Goal: Task Accomplishment & Management: Manage account settings

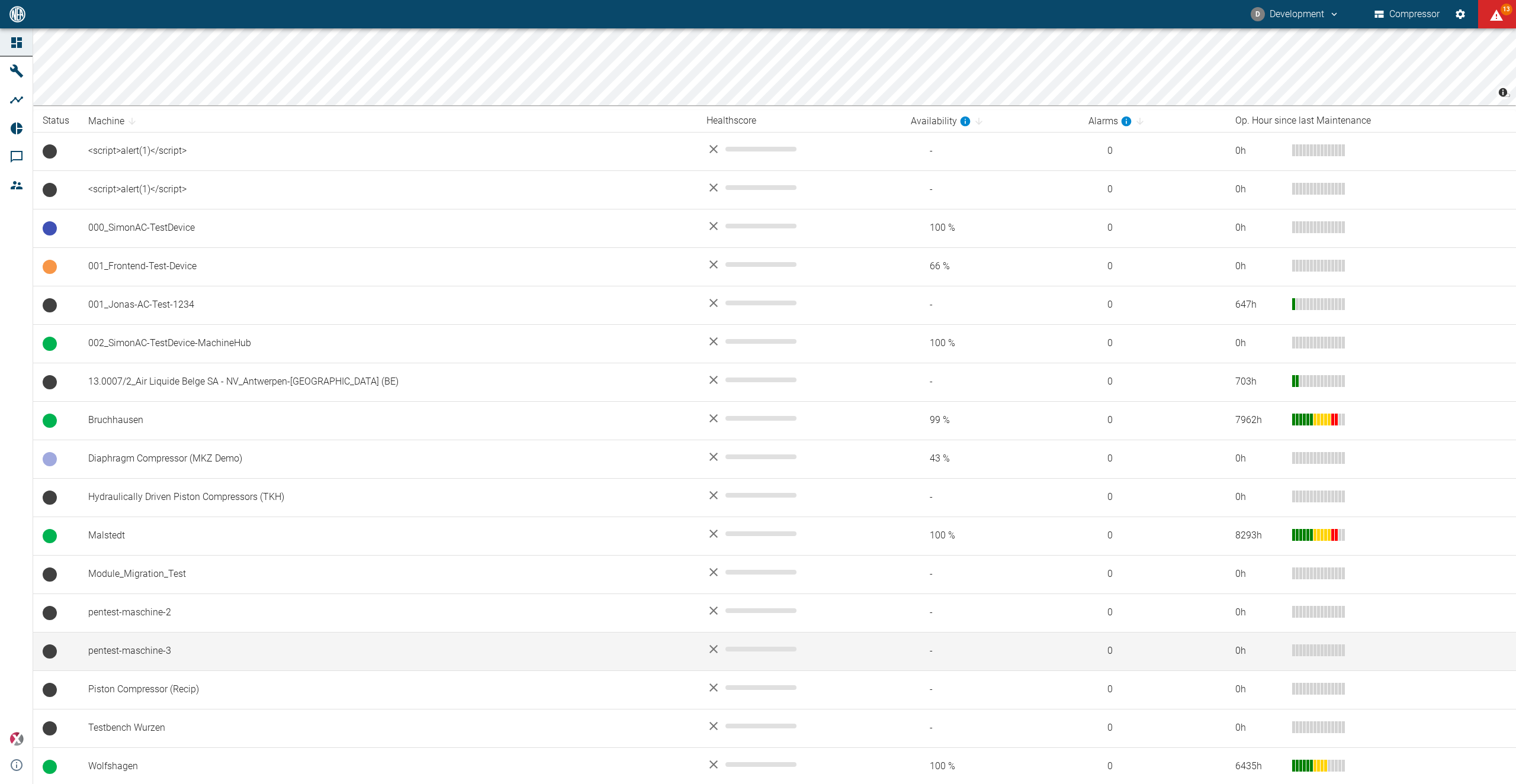
scroll to position [162, 0]
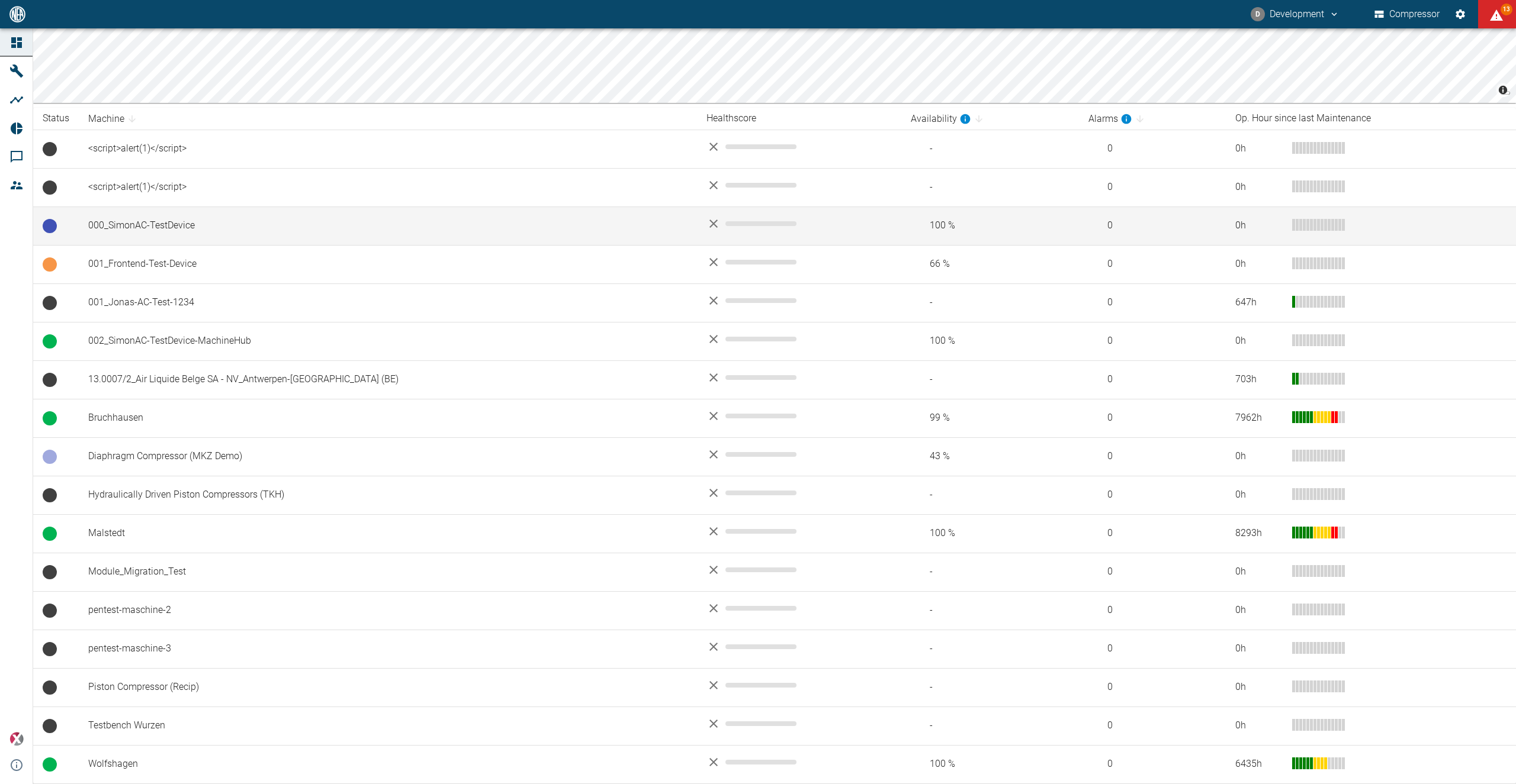
click at [169, 220] on td "000_SimonAC-TestDevice" at bounding box center [388, 225] width 618 height 38
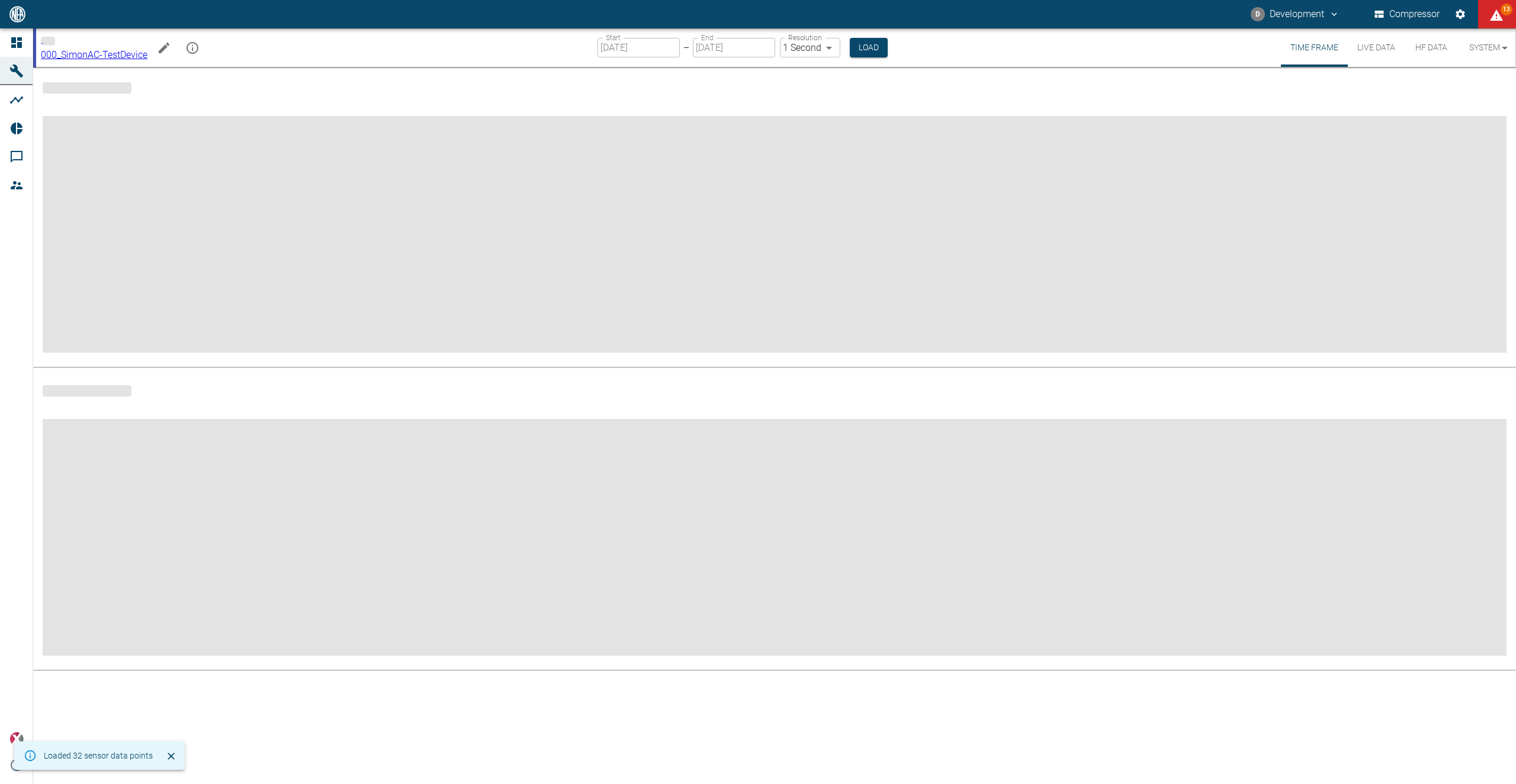
click at [171, 46] on icon "Edit machine" at bounding box center [164, 48] width 14 height 14
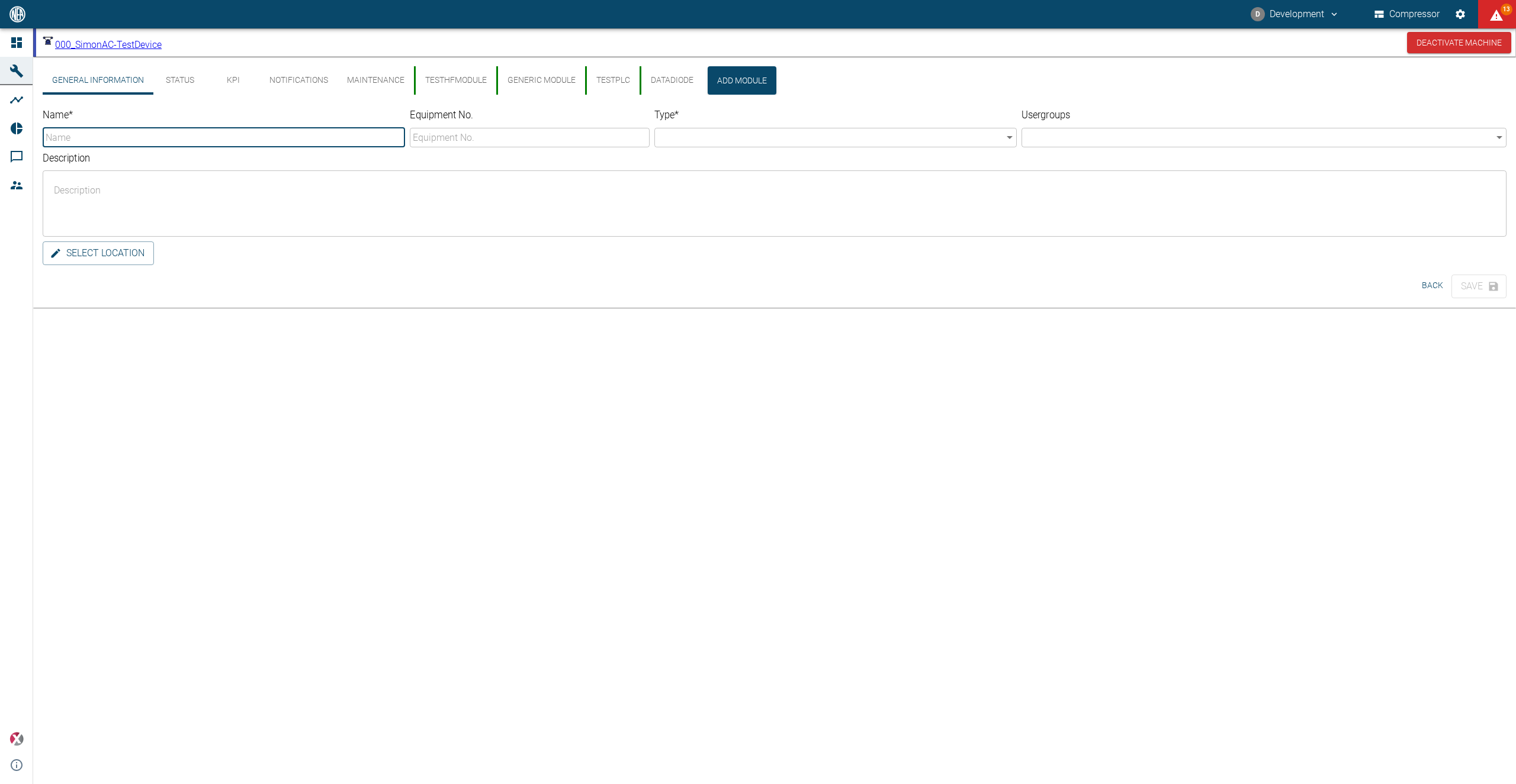
type input "000_SimonAC-TestDevice"
type input "se01/003-0002"
type input "Compressor"
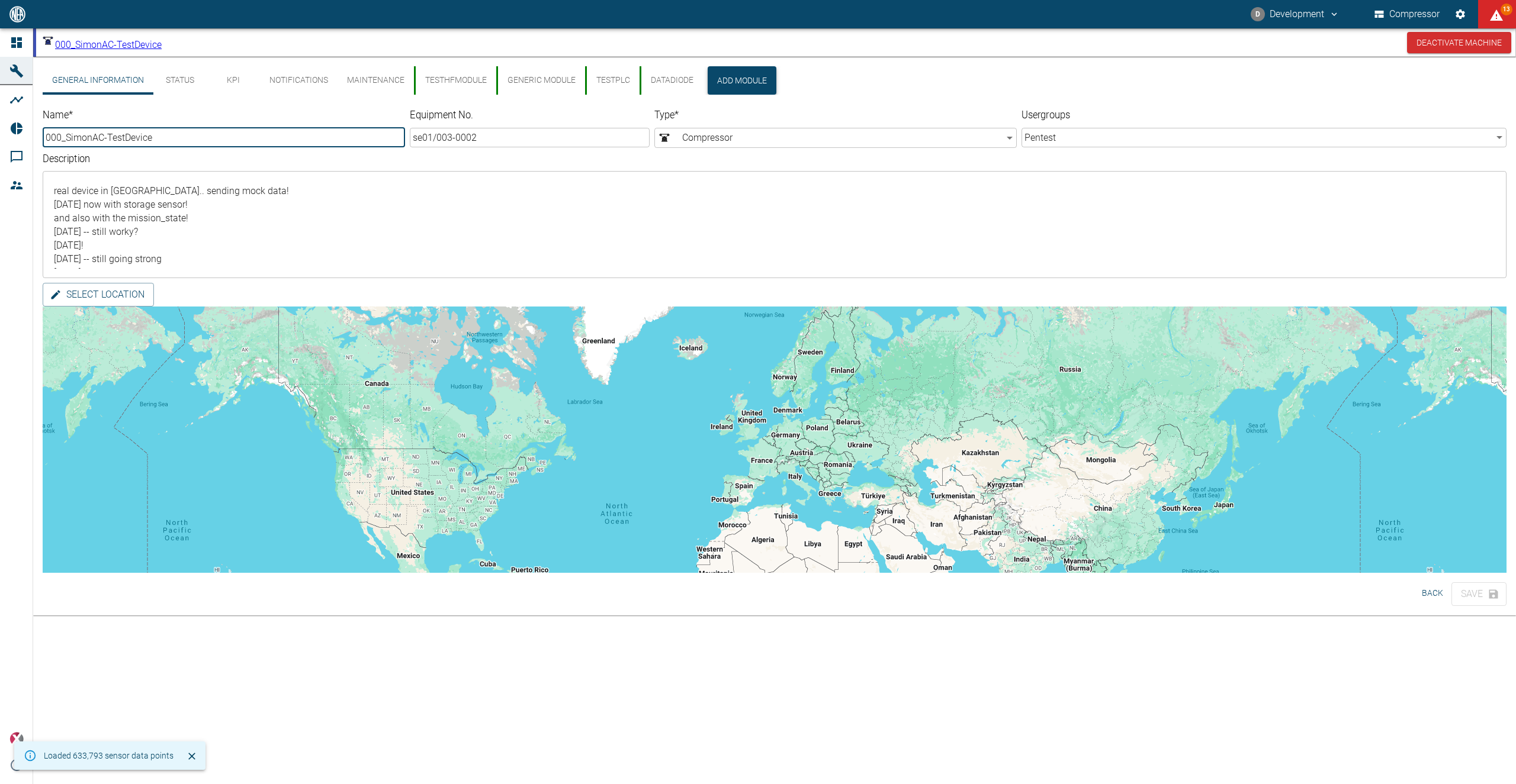
click at [724, 69] on button "Add Module" at bounding box center [742, 81] width 68 height 29
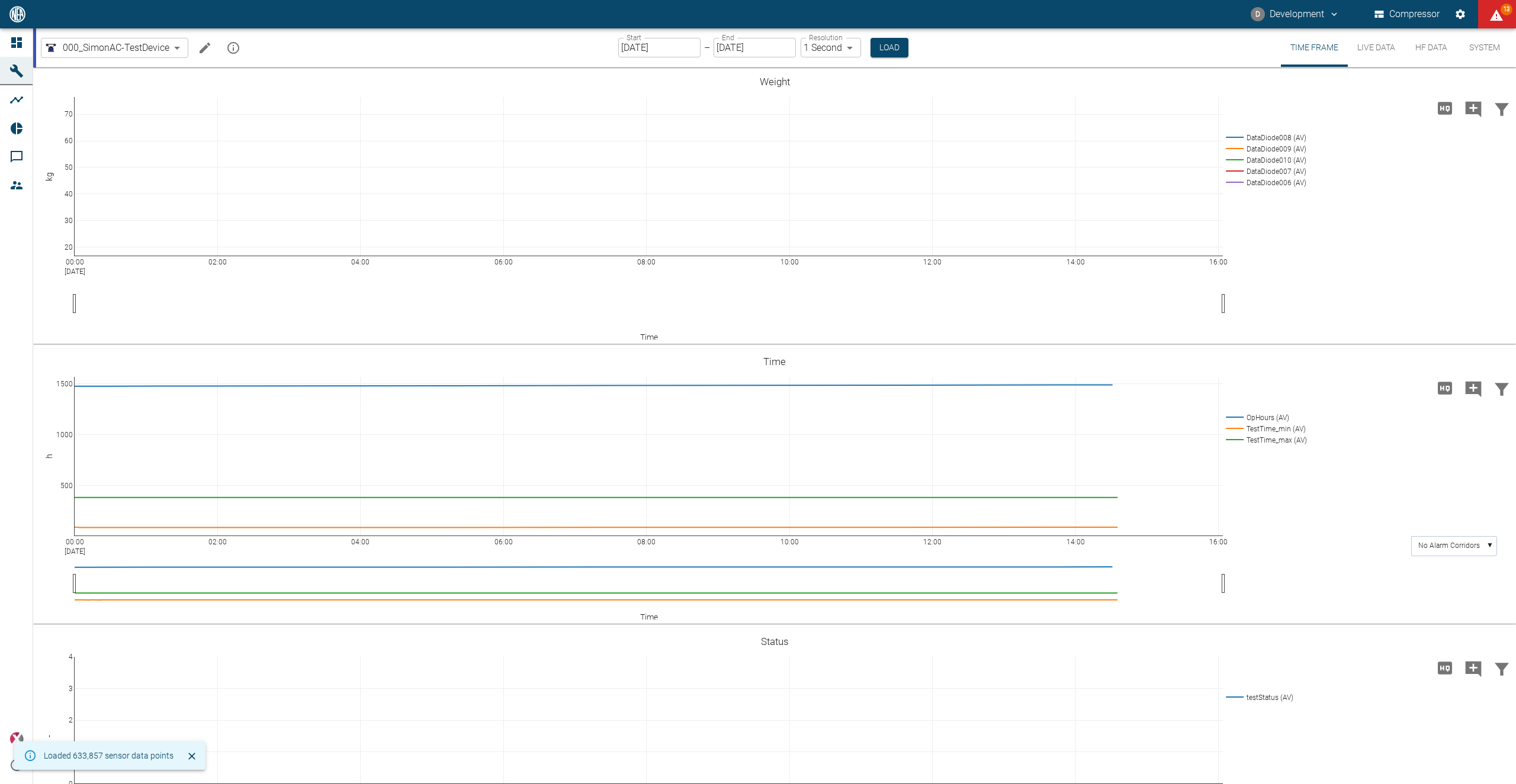
click at [202, 47] on icon "Edit machine" at bounding box center [205, 48] width 14 height 14
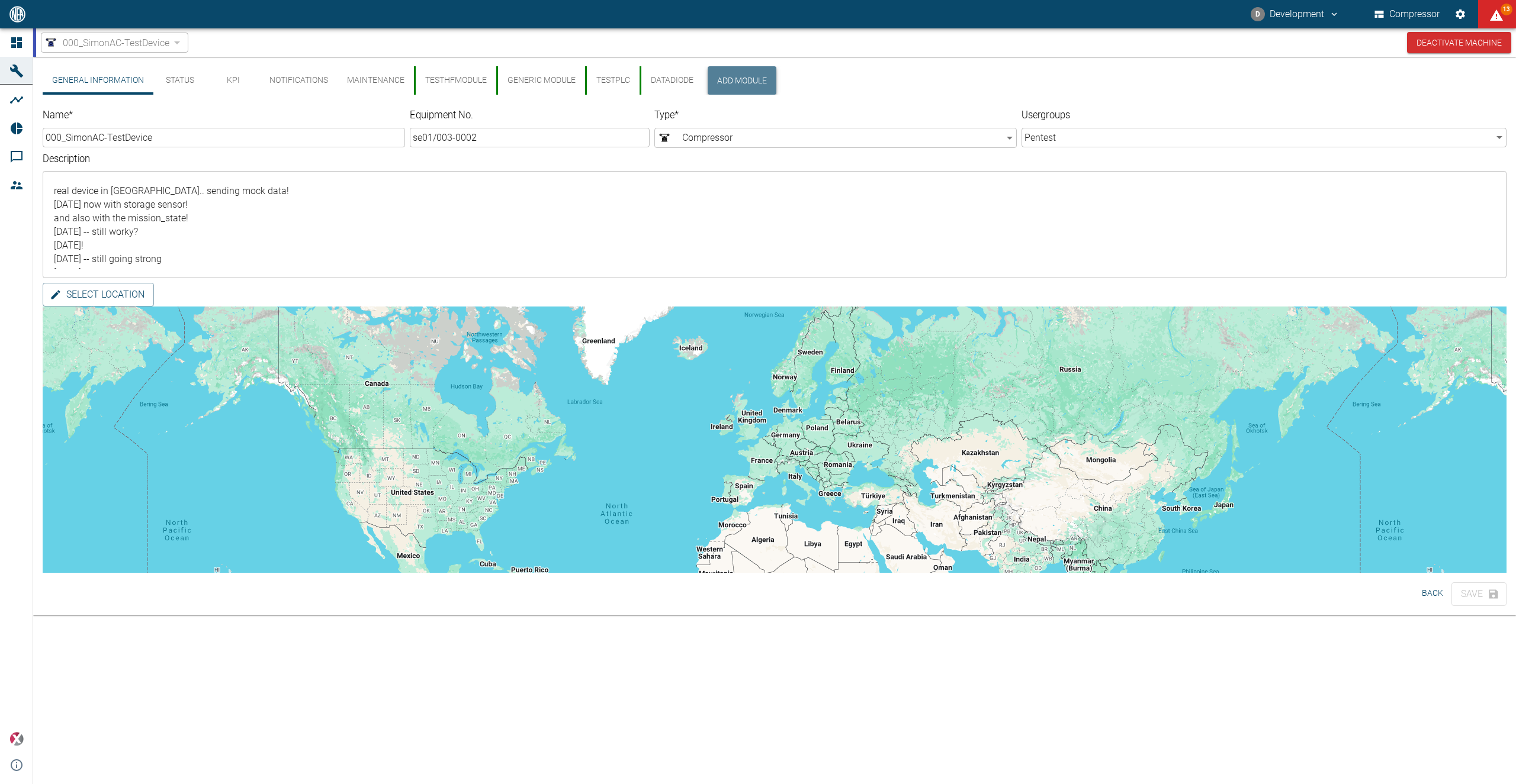
click at [765, 73] on button "Add Module" at bounding box center [742, 81] width 68 height 29
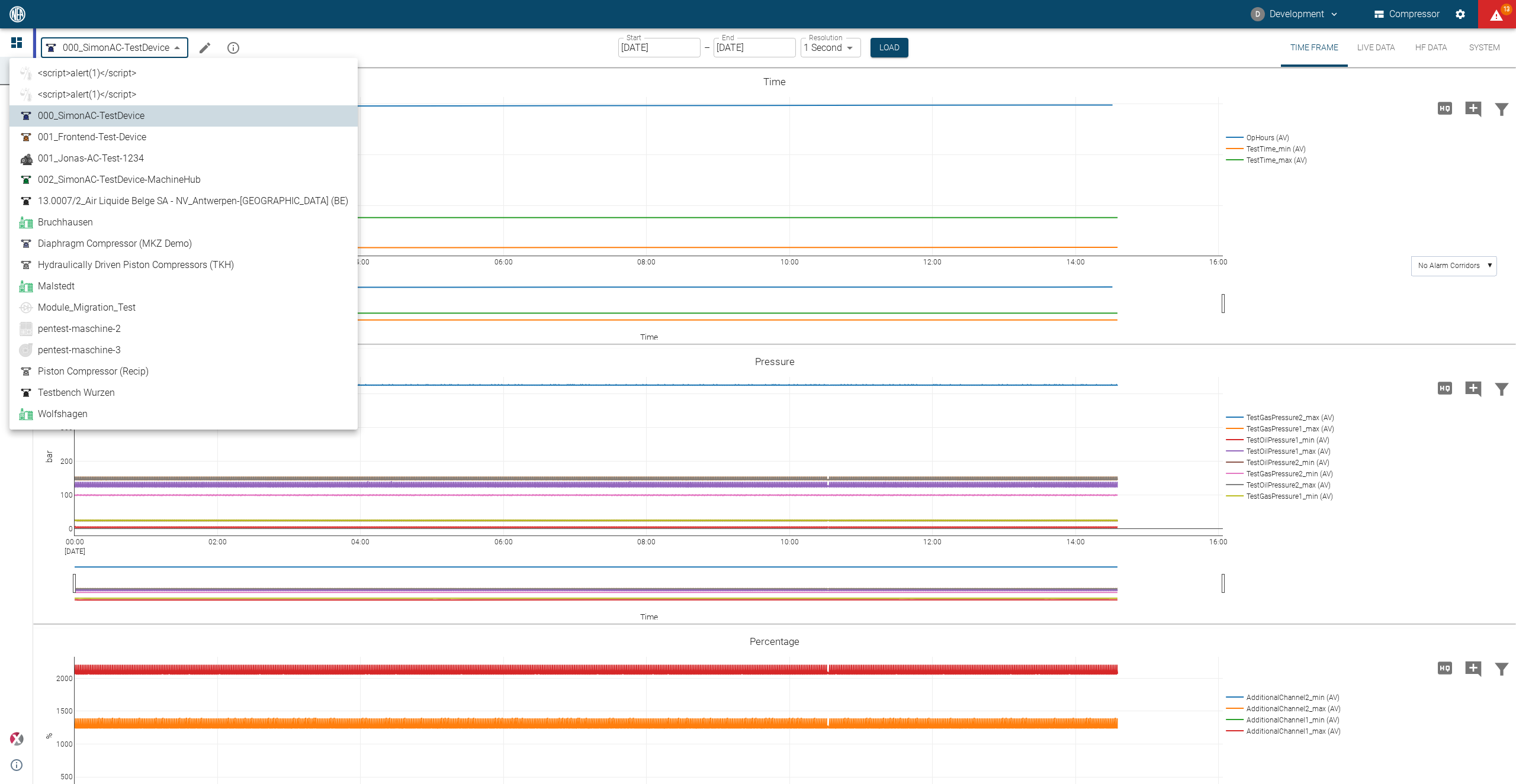
click at [394, 53] on div at bounding box center [758, 392] width 1516 height 784
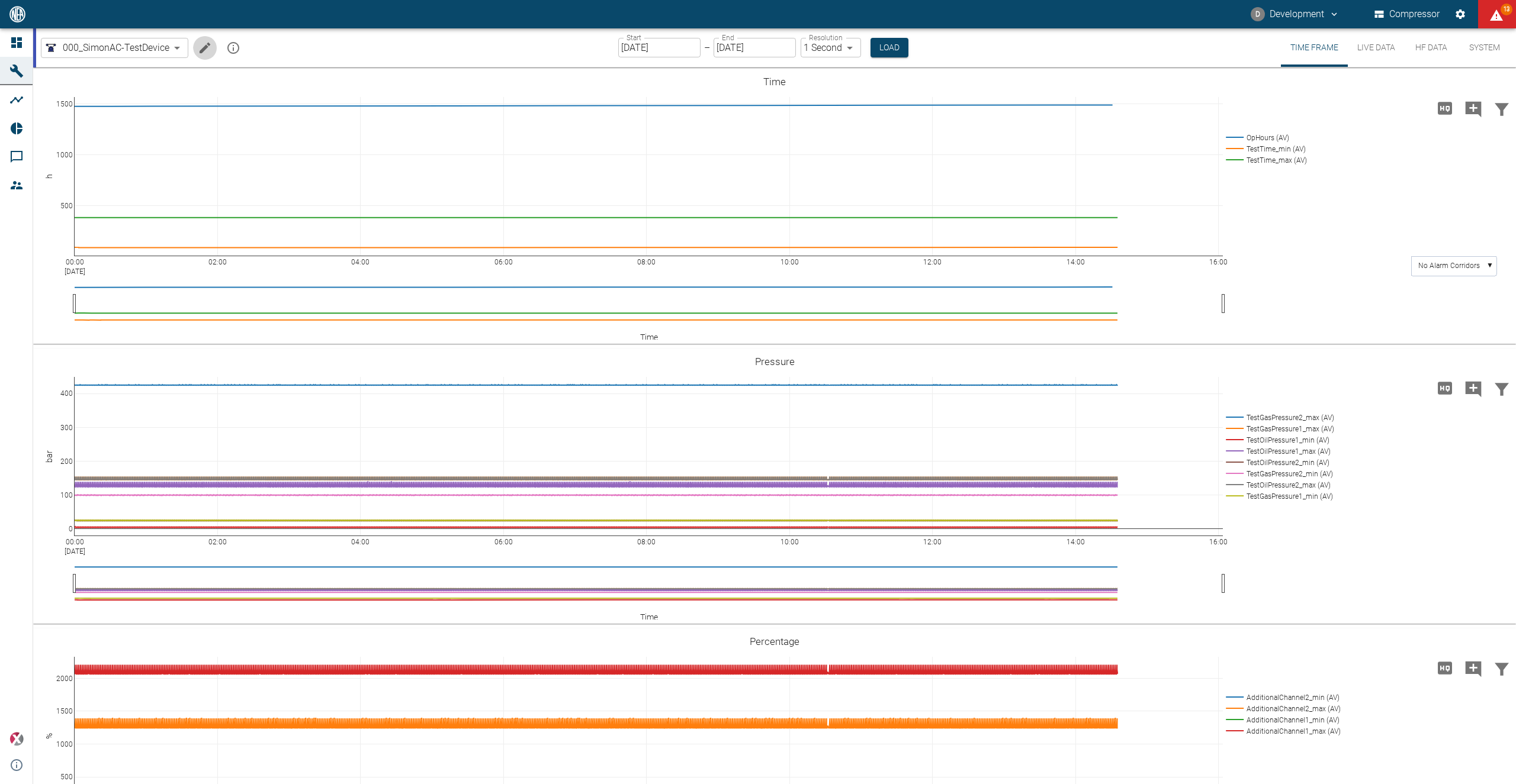
click at [211, 47] on icon "Edit machine" at bounding box center [205, 48] width 14 height 14
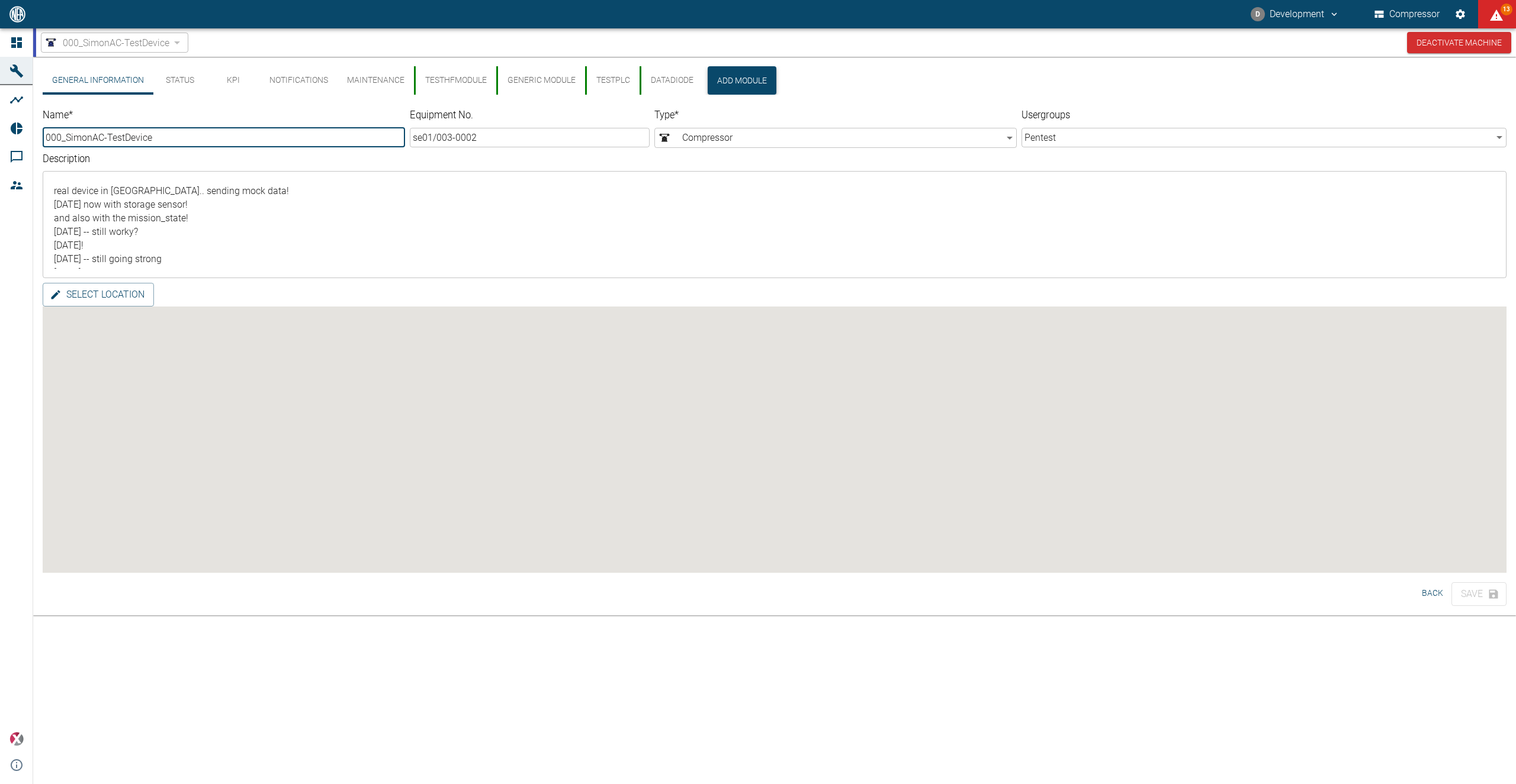
click at [732, 76] on button "Add Module" at bounding box center [742, 81] width 68 height 29
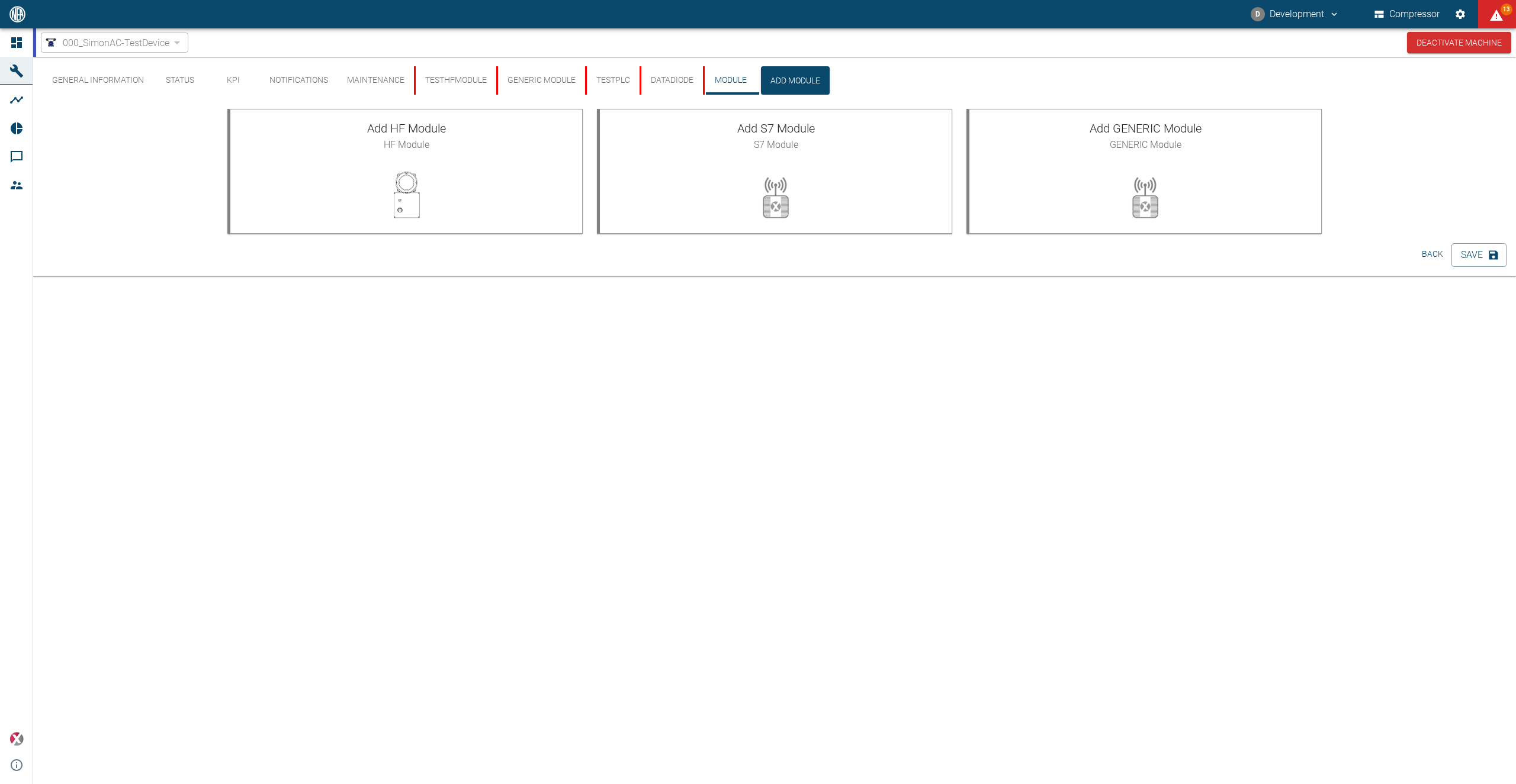
click at [660, 377] on div "General Information Status KPI Notifications Maintenance TestHfModule generic m…" at bounding box center [774, 420] width 1482 height 727
click at [650, 372] on div "General Information Status KPI Notifications Maintenance TestHfModule generic m…" at bounding box center [774, 420] width 1482 height 727
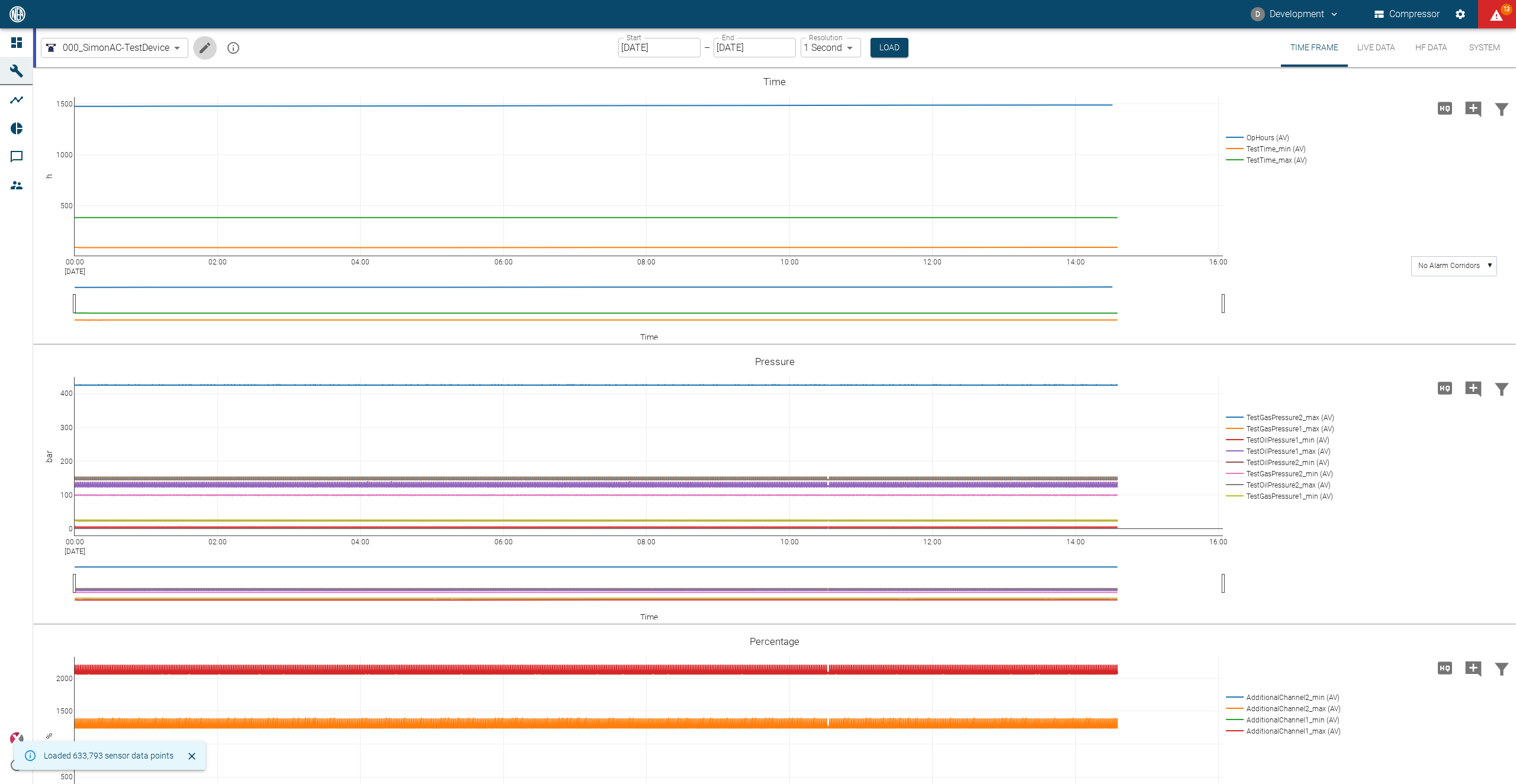
click at [197, 43] on button "Edit machine" at bounding box center [205, 48] width 24 height 24
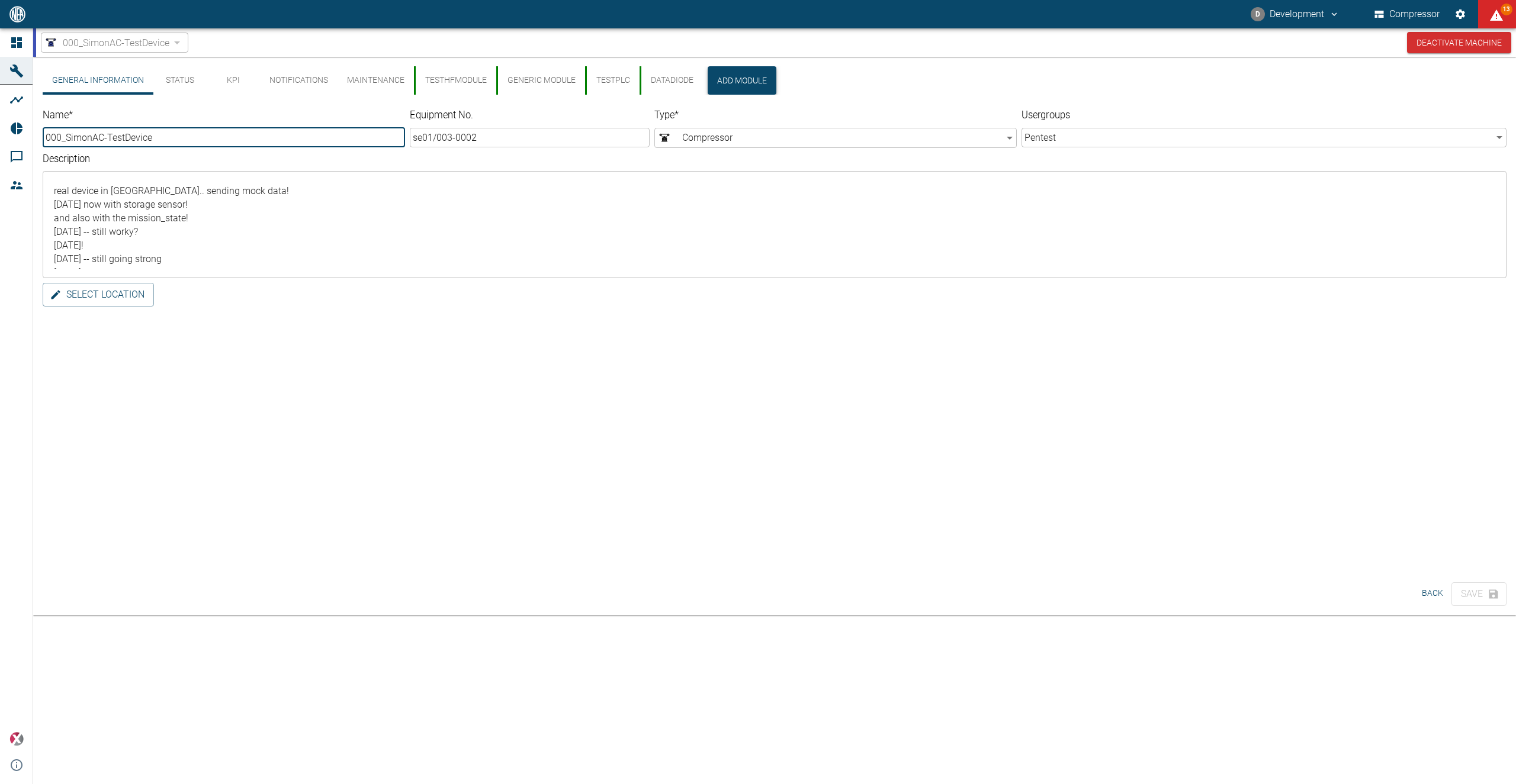
click at [743, 78] on button "Add Module" at bounding box center [742, 81] width 68 height 29
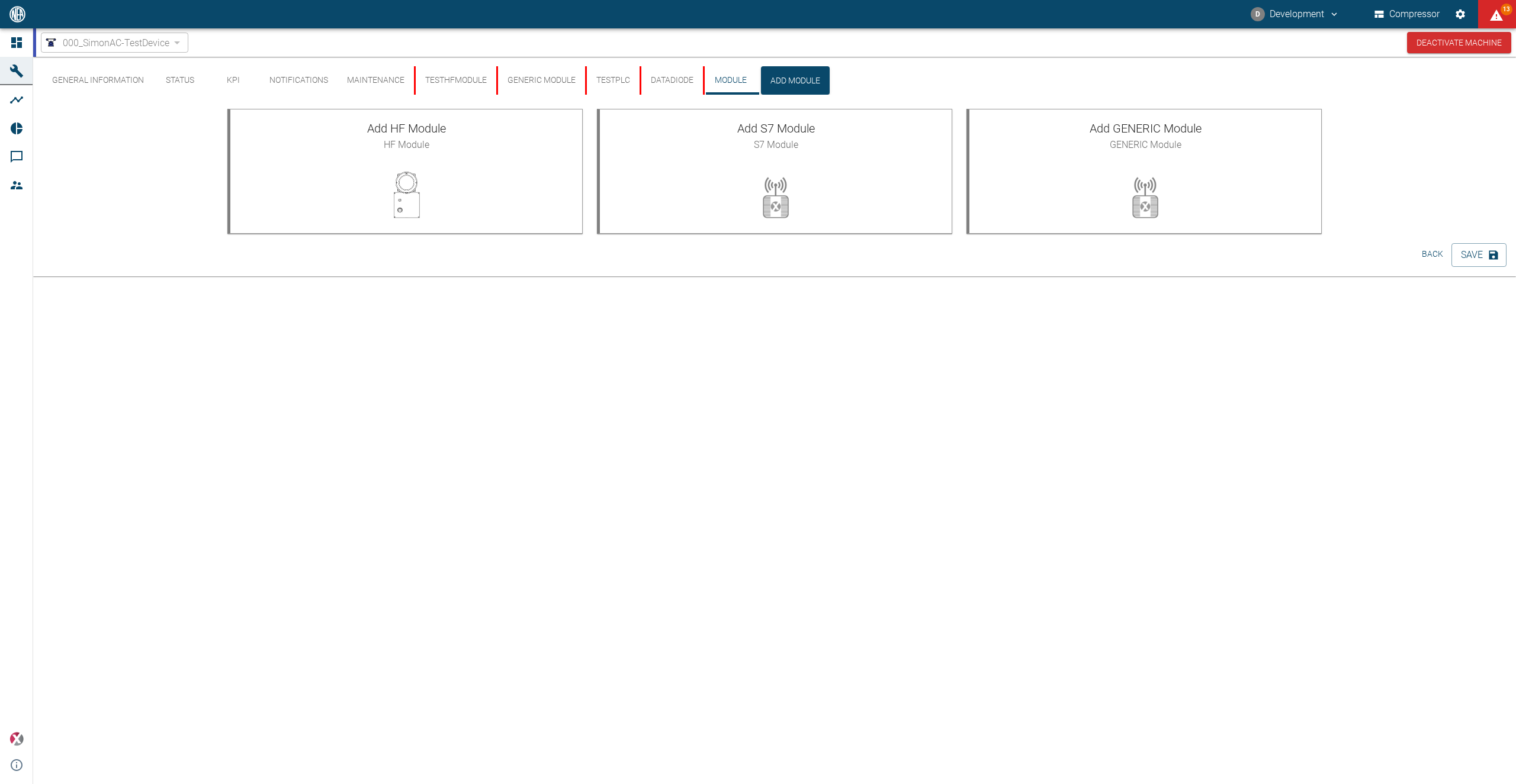
click at [709, 447] on div "General Information Status KPI Notifications Maintenance TestHfModule generic m…" at bounding box center [774, 420] width 1482 height 727
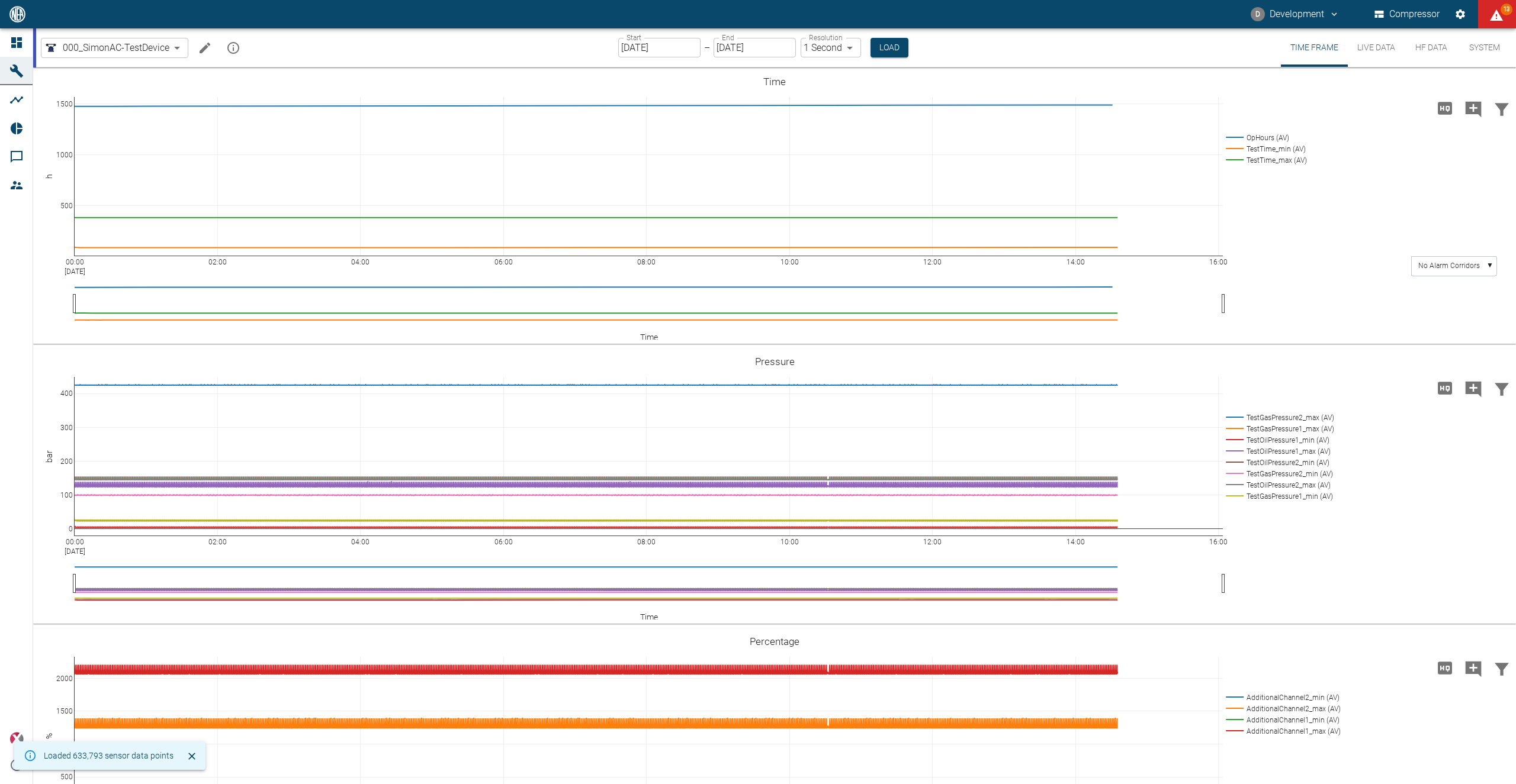
click at [207, 53] on icon "Edit machine" at bounding box center [205, 48] width 14 height 14
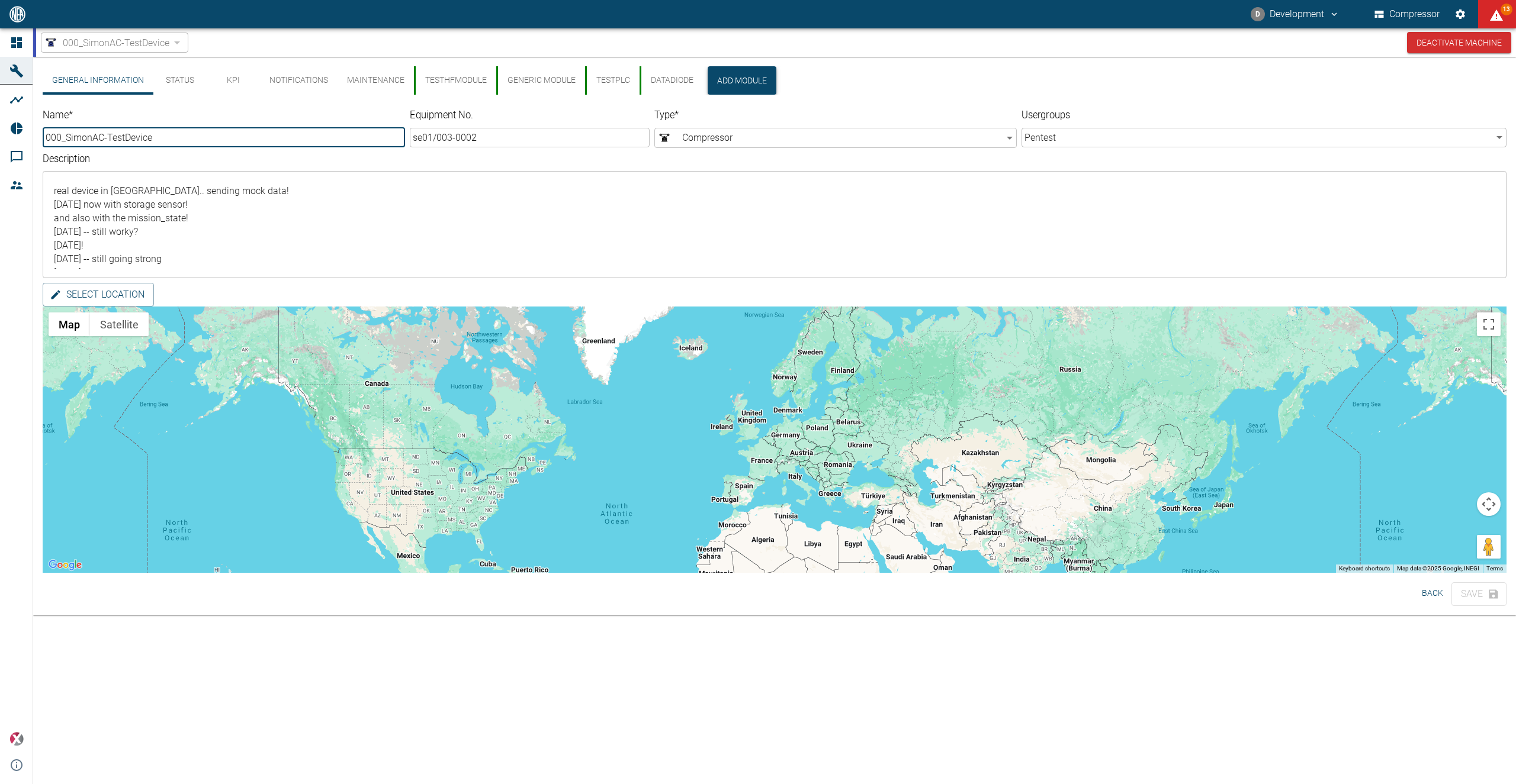
click at [727, 79] on button "Add Module" at bounding box center [742, 81] width 68 height 29
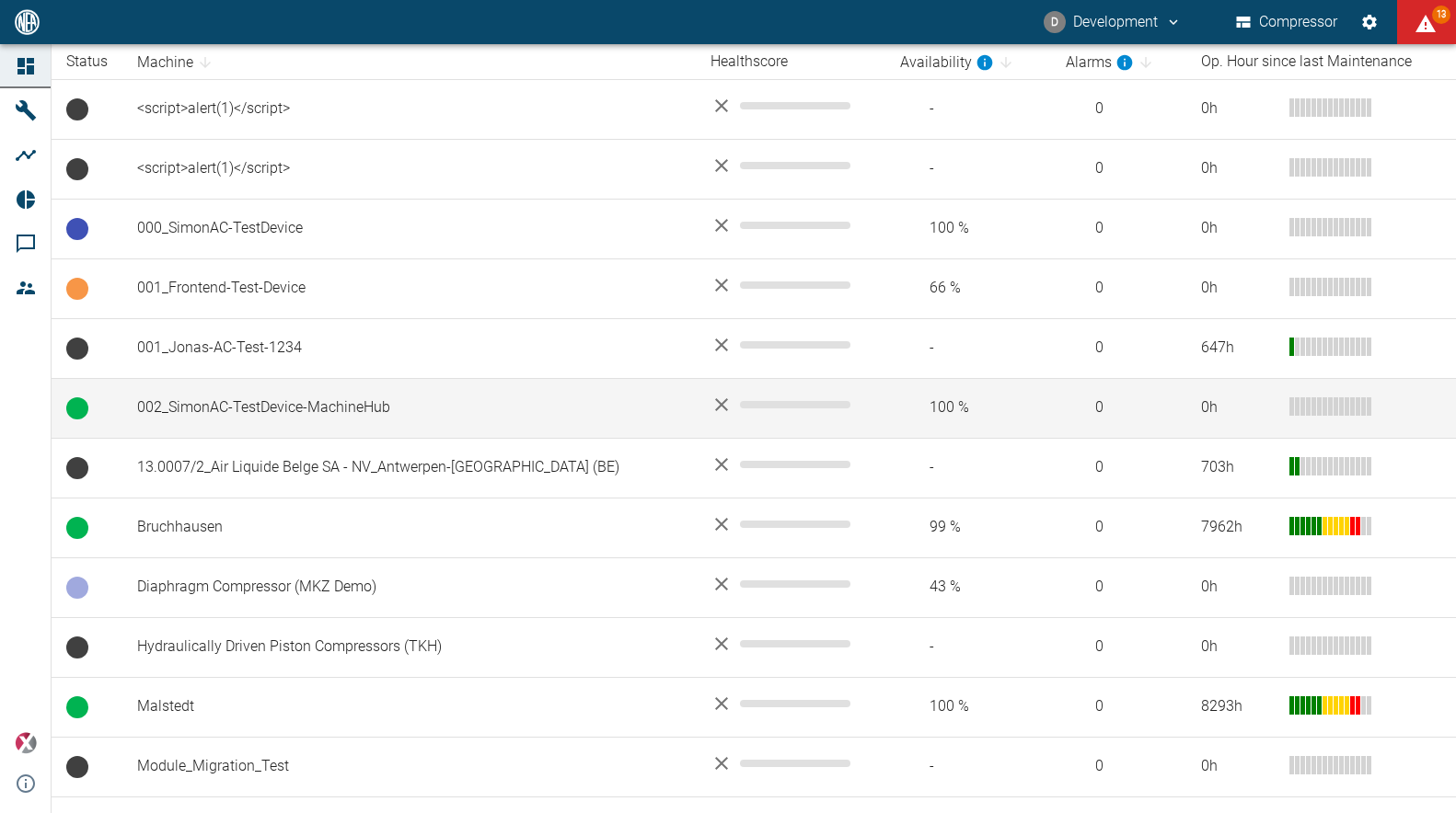
scroll to position [210, 0]
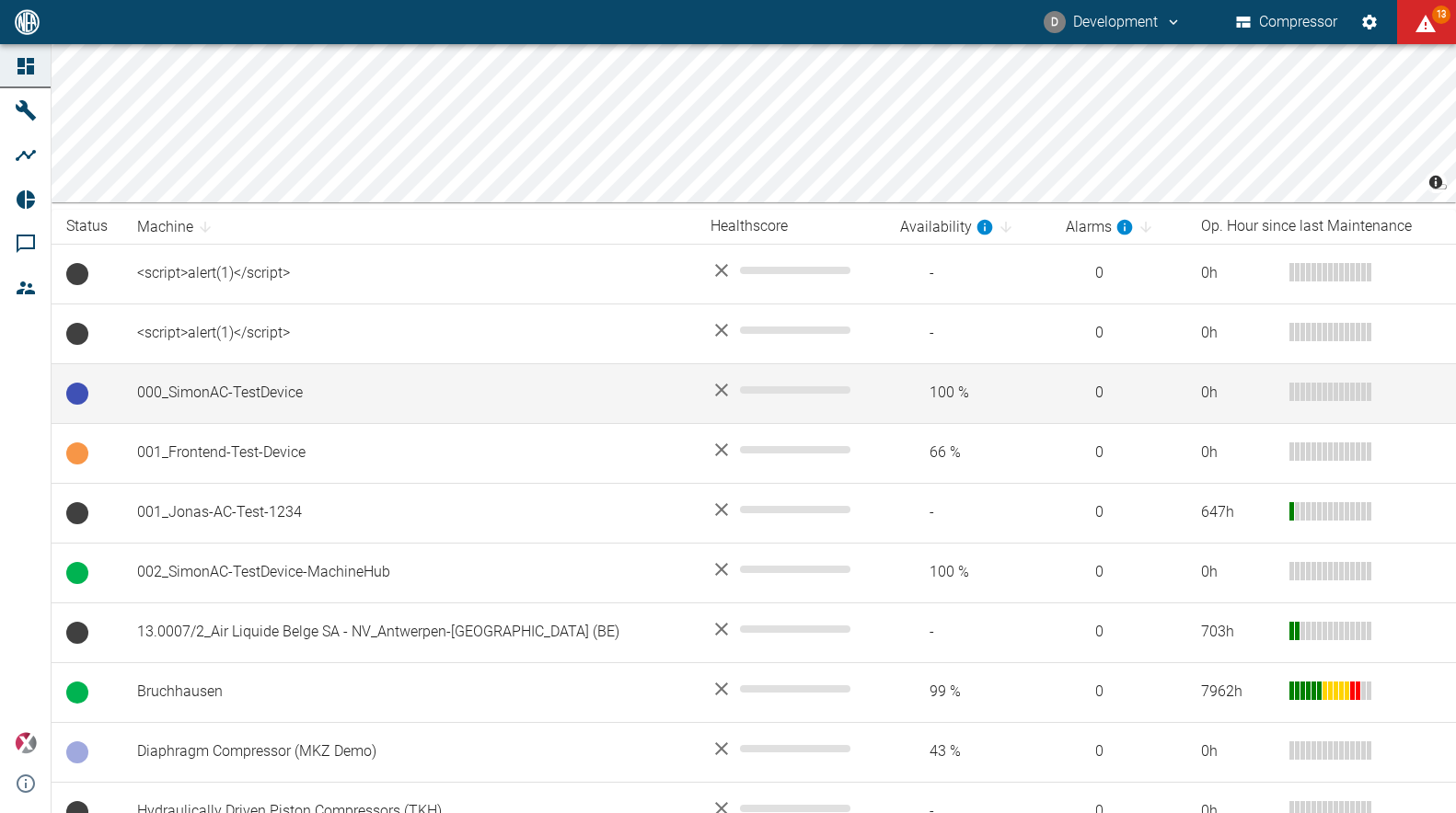
click at [236, 383] on td "000_SimonAC-TestDevice" at bounding box center [409, 393] width 573 height 60
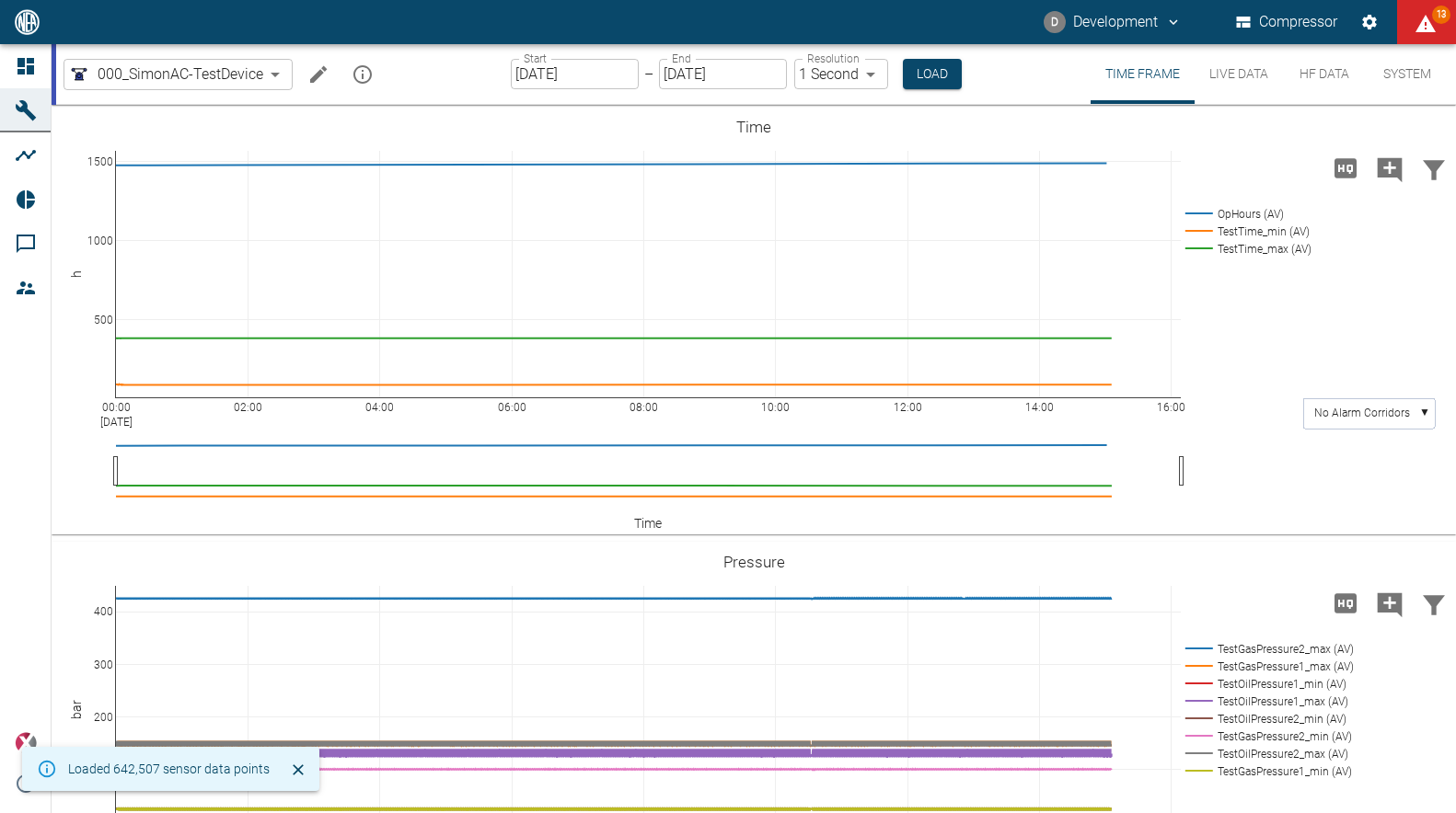
click at [308, 78] on button "Edit machine" at bounding box center [318, 74] width 37 height 37
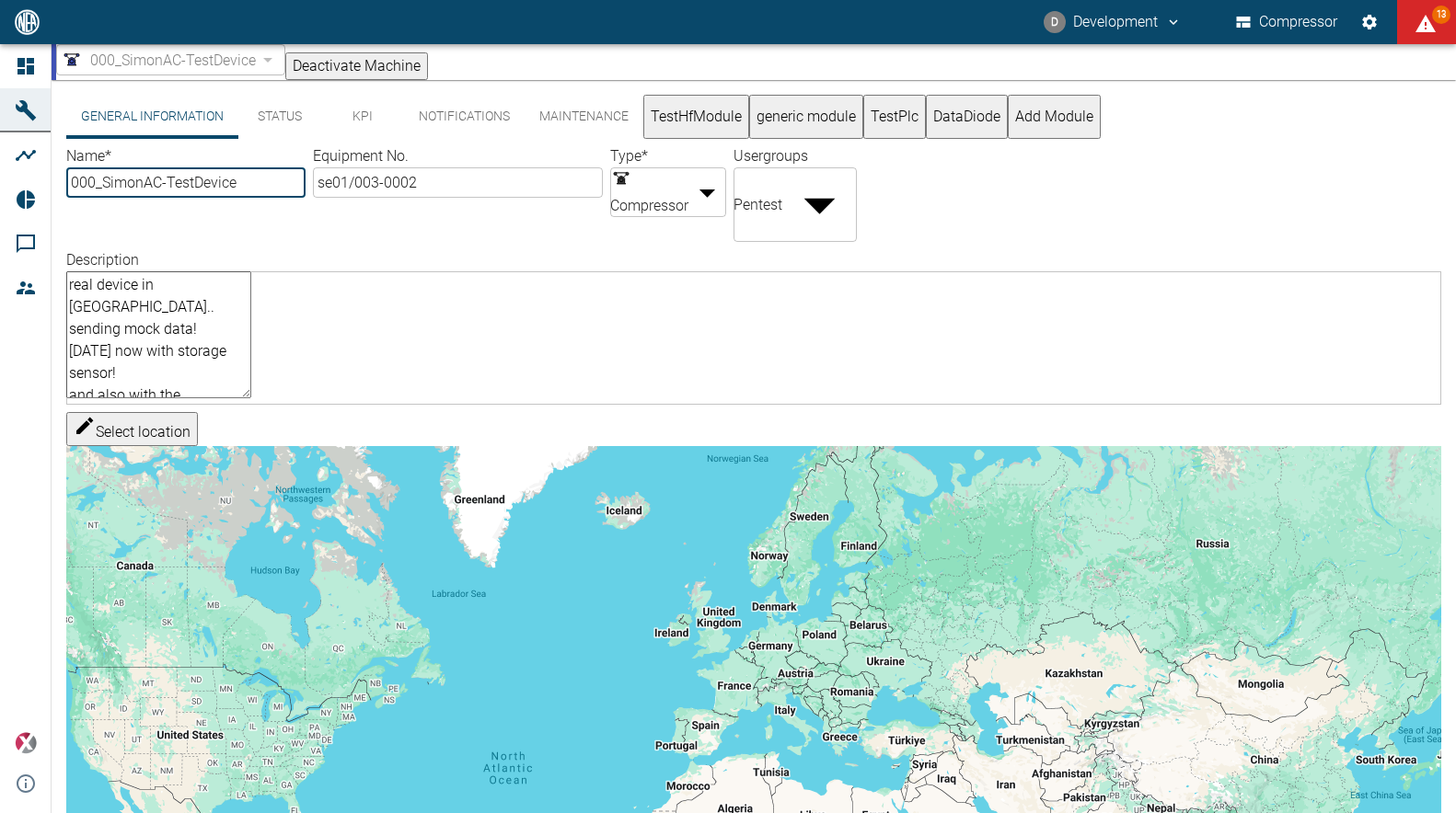
click at [1100, 136] on button "Add Module" at bounding box center [1054, 117] width 93 height 45
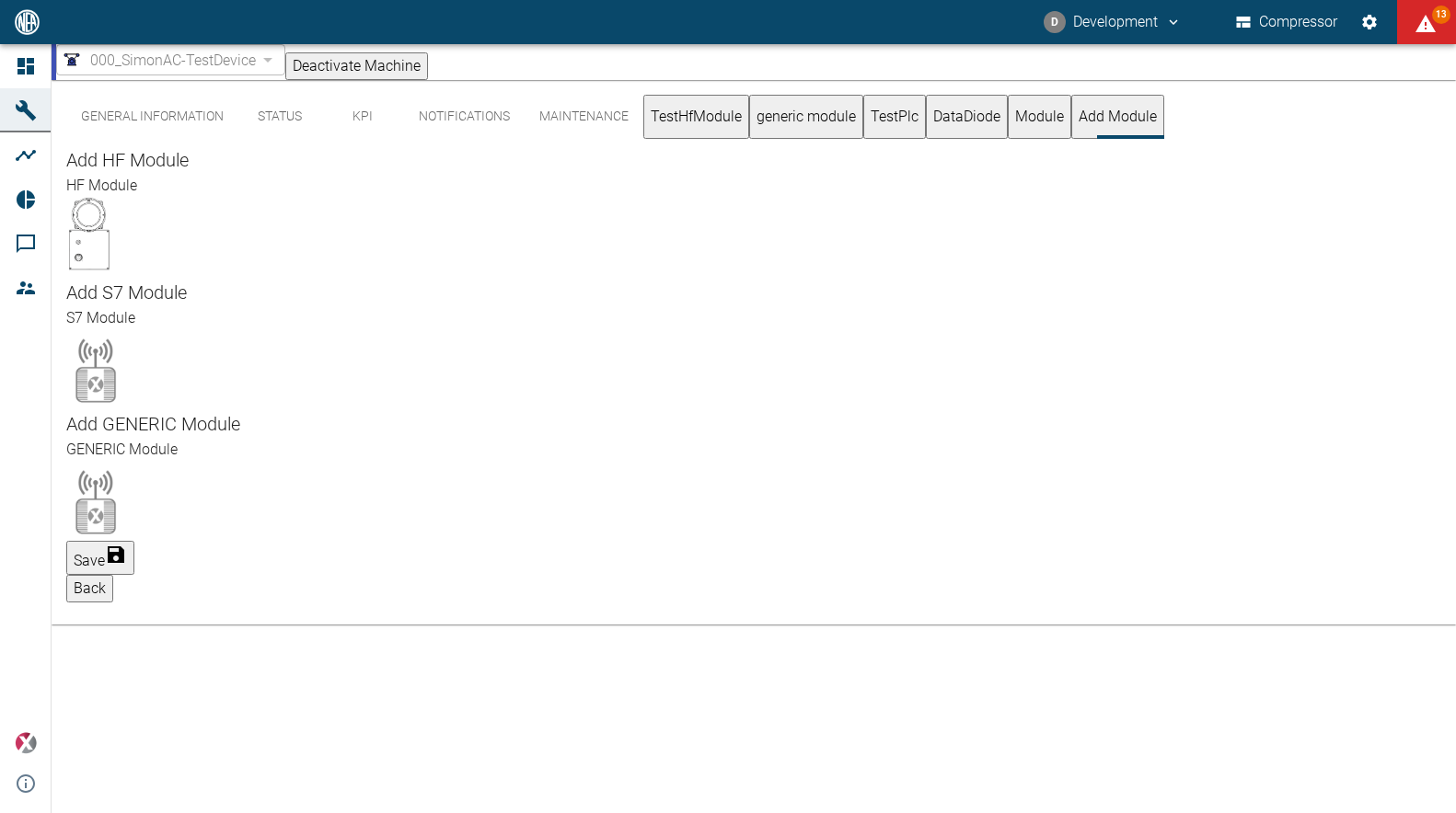
click at [125, 329] on img at bounding box center [96, 366] width 59 height 74
